Goal: Check status: Verify the current state of an ongoing process or item

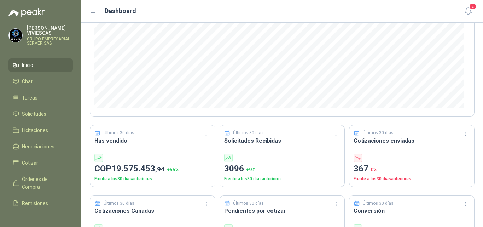
scroll to position [106, 0]
click at [38, 114] on span "Solicitudes" at bounding box center [34, 114] width 24 height 8
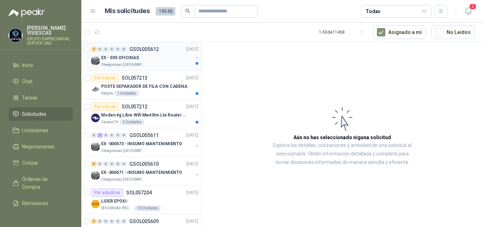
click at [115, 57] on p "EX - 595 OFICINAS" at bounding box center [120, 57] width 38 height 7
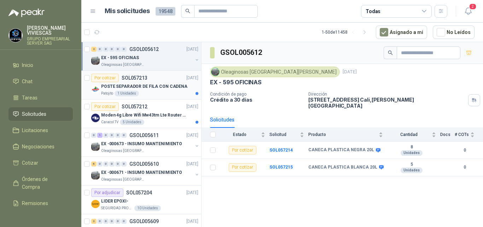
click at [143, 86] on p "POSTE SEPARADOR DE FILA CON CADENA" at bounding box center [144, 86] width 86 height 7
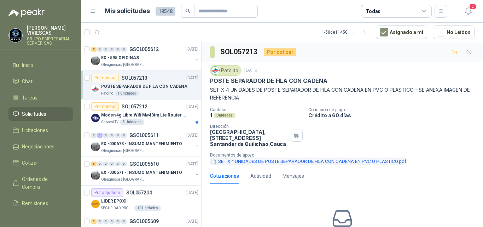
click at [236, 165] on button "SET X 4 UNIDADES DE POSTE SEPARADOR DE FILA CON CADENA EN PVC O PLASTICO.pdf" at bounding box center [308, 160] width 197 height 7
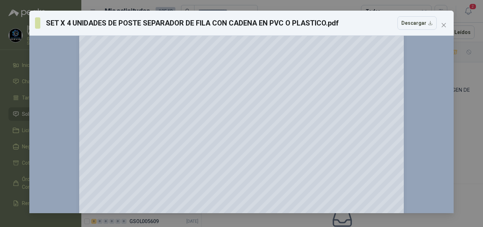
scroll to position [71, 0]
